Goal: Navigation & Orientation: Go to known website

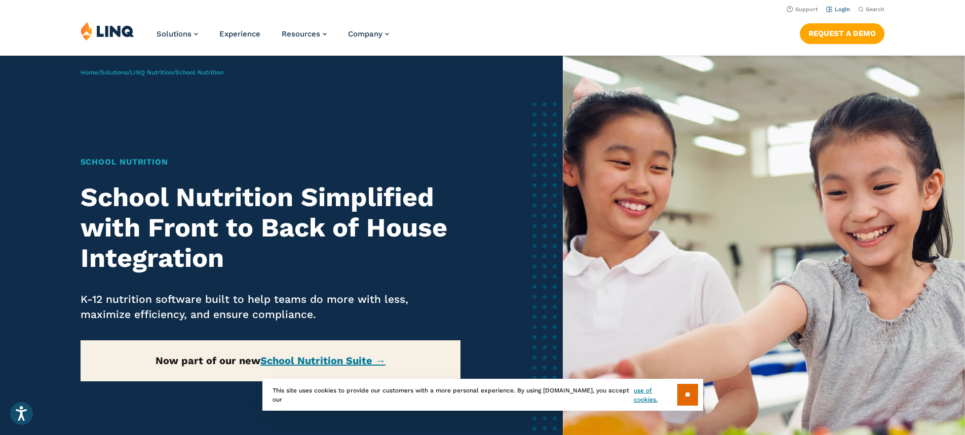
click at [833, 6] on link "Login" at bounding box center [839, 9] width 24 height 7
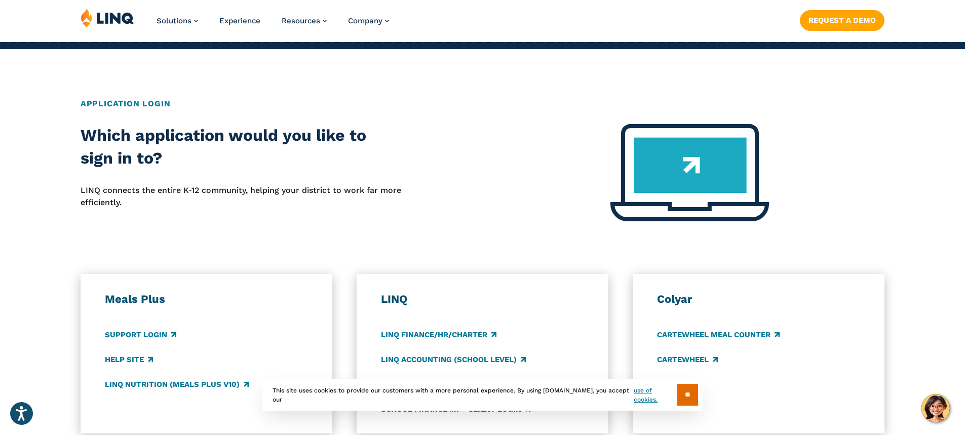
scroll to position [355, 0]
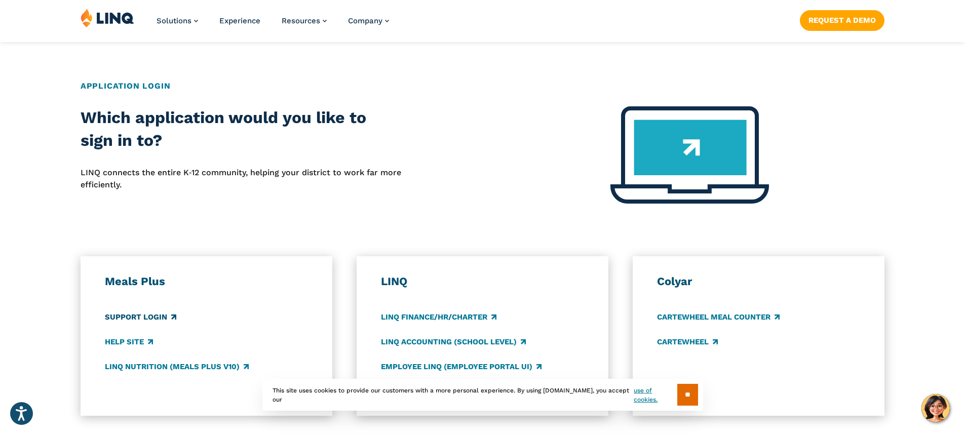
click at [132, 315] on link "Support Login" at bounding box center [140, 317] width 71 height 11
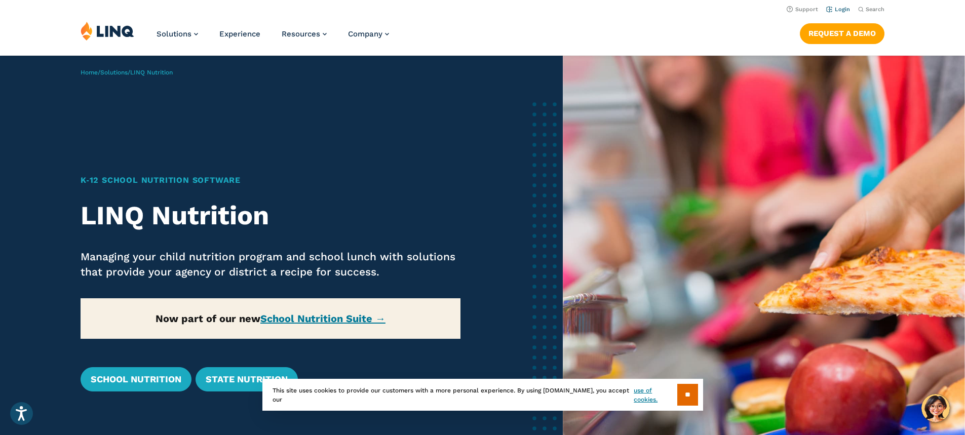
click at [841, 8] on link "Login" at bounding box center [839, 9] width 24 height 7
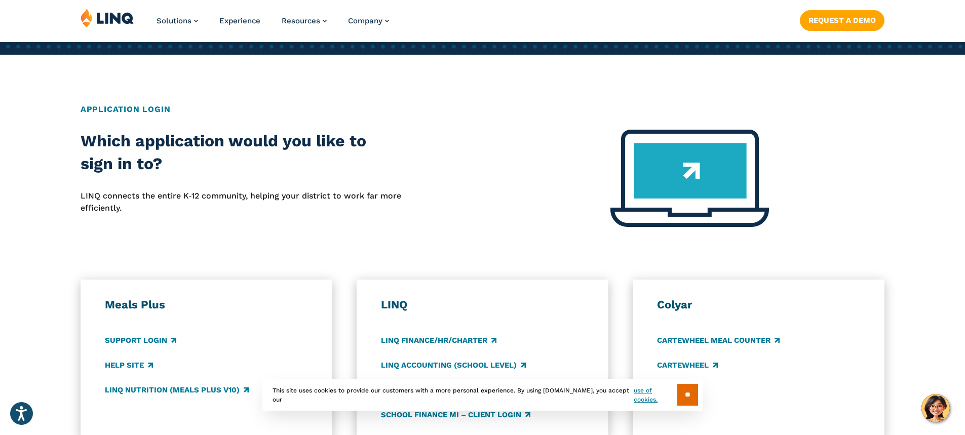
scroll to position [507, 0]
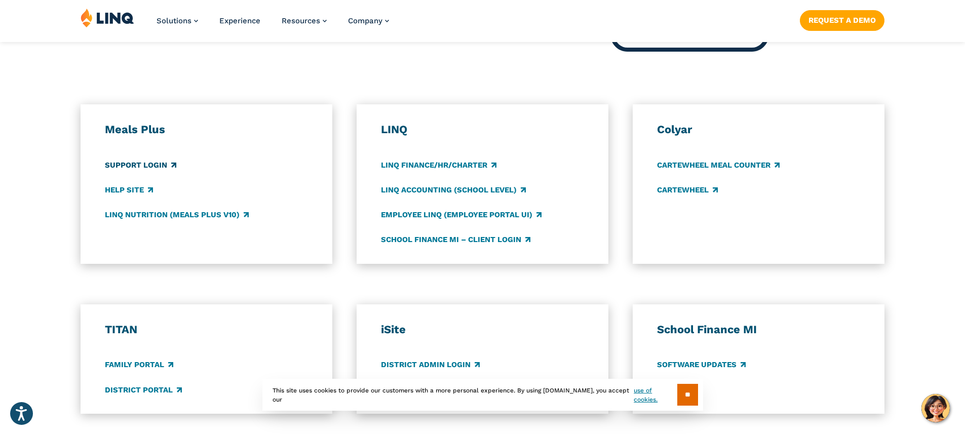
click at [127, 168] on link "Support Login" at bounding box center [140, 165] width 71 height 11
